Goal: Complete application form

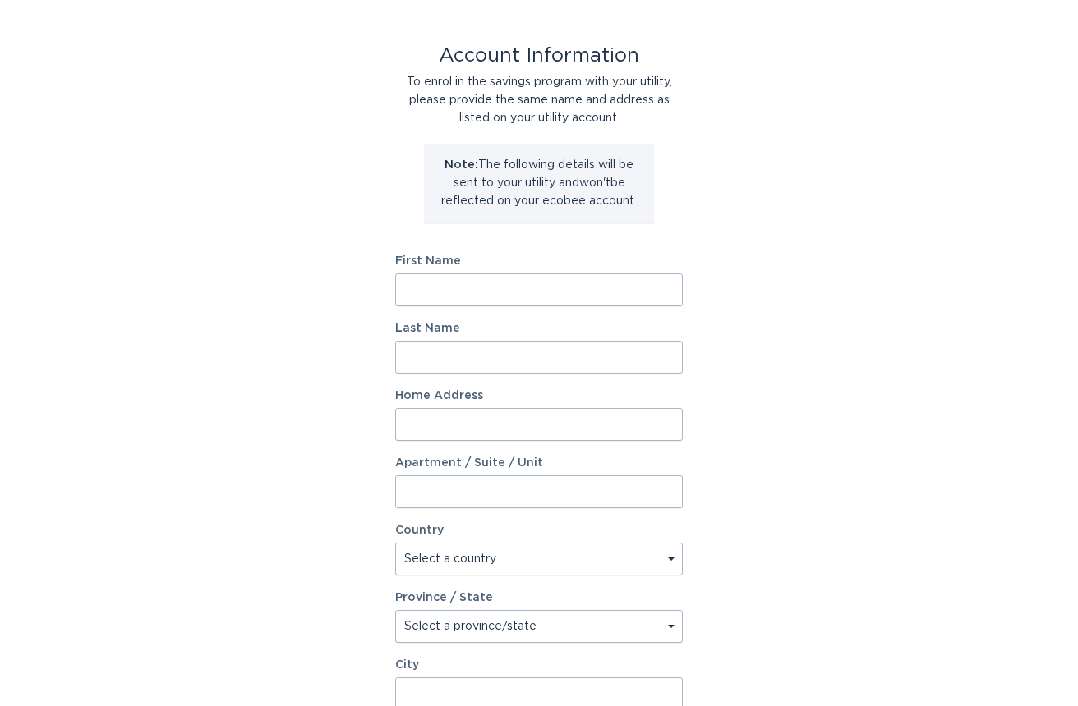
scroll to position [63, 0]
drag, startPoint x: 488, startPoint y: 282, endPoint x: 375, endPoint y: 276, distance: 113.5
click at [375, 276] on div "Account Information To enrol in the savings program with your utility, please p…" at bounding box center [539, 440] width 1078 height 908
drag, startPoint x: 453, startPoint y: 294, endPoint x: 385, endPoint y: 289, distance: 68.4
click at [387, 290] on div "Account Information To enrol in the savings program with your utility, please p…" at bounding box center [539, 440] width 1078 height 908
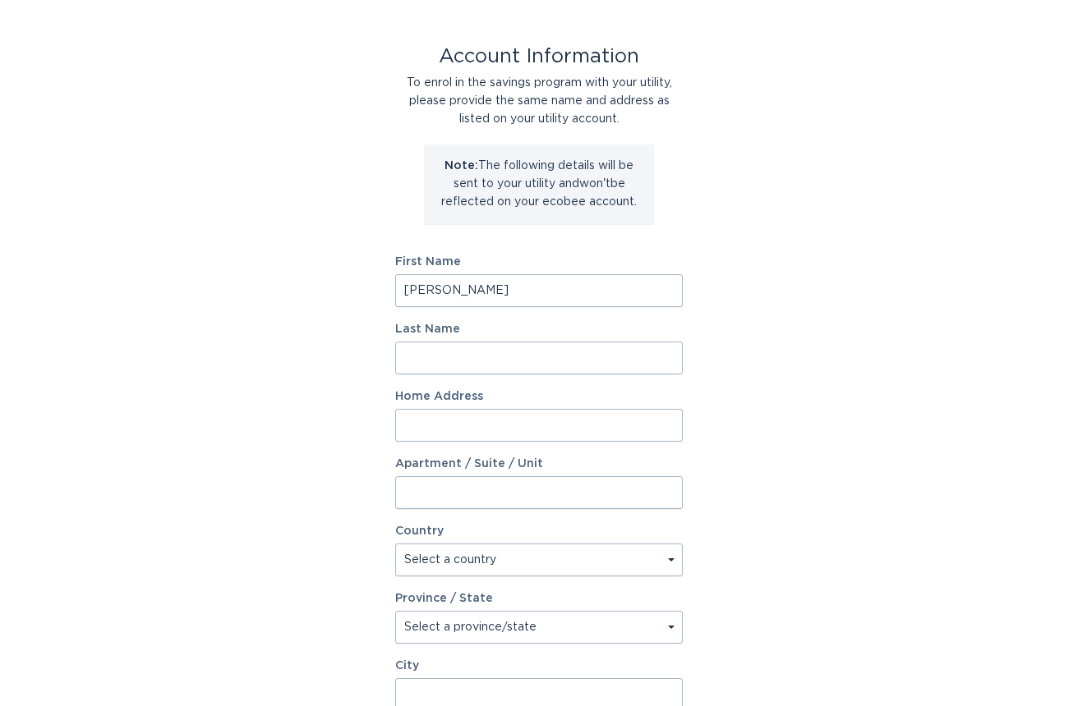
type input "[PERSON_NAME]"
type input "[STREET_ADDRESS][PERSON_NAME]"
select select "US"
select select "MN"
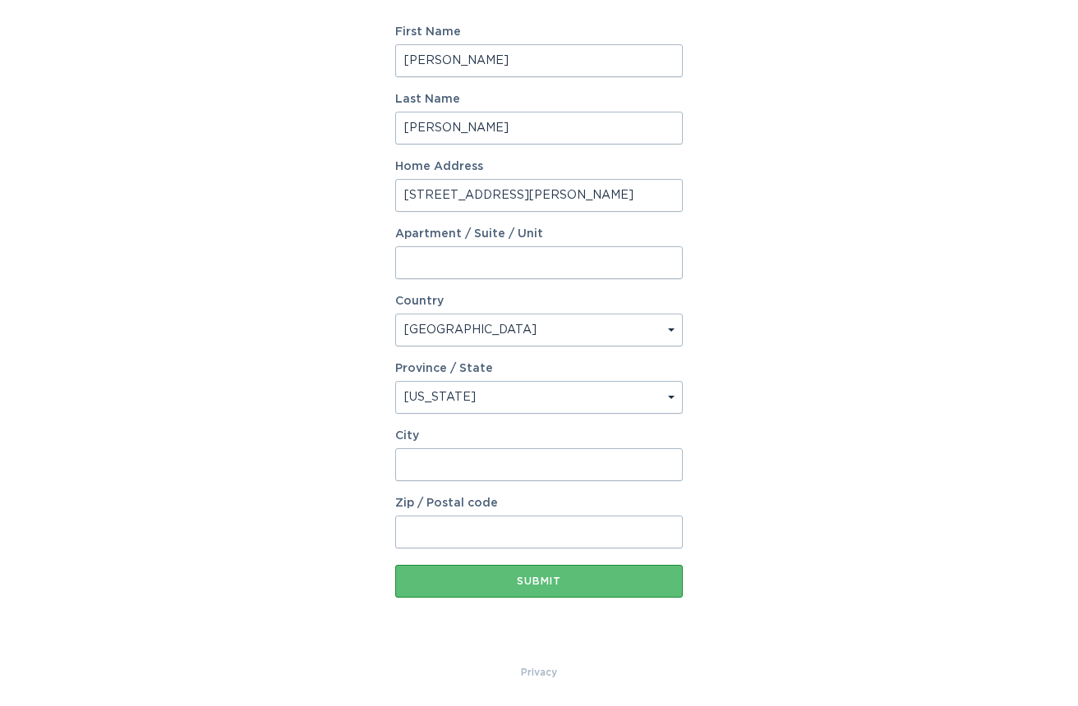
scroll to position [293, 0]
type input "[PERSON_NAME]"
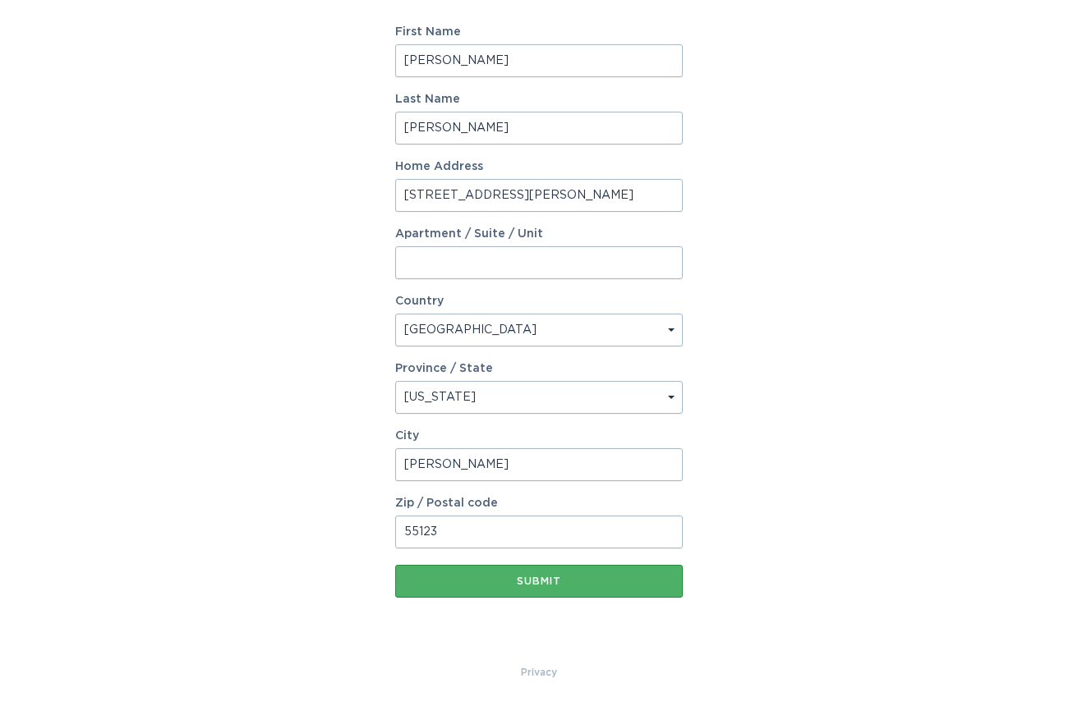
type input "55123"
click at [518, 578] on div "Submit" at bounding box center [538, 582] width 271 height 10
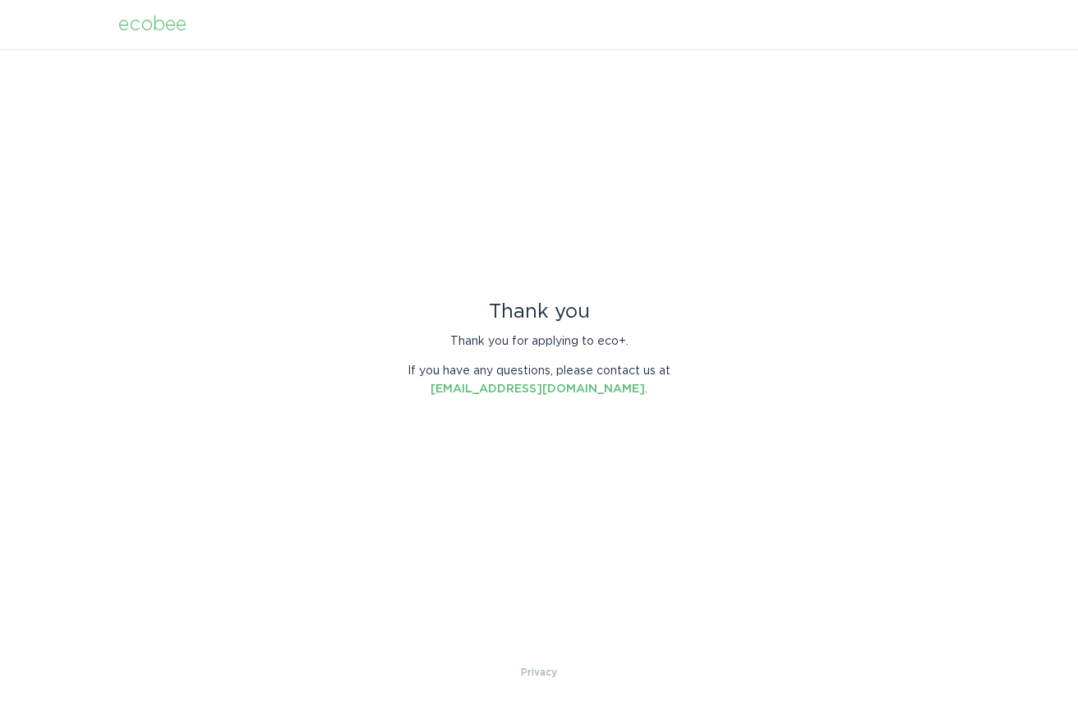
click at [175, 22] on div "ecobee" at bounding box center [152, 25] width 68 height 18
